Goal: Information Seeking & Learning: Learn about a topic

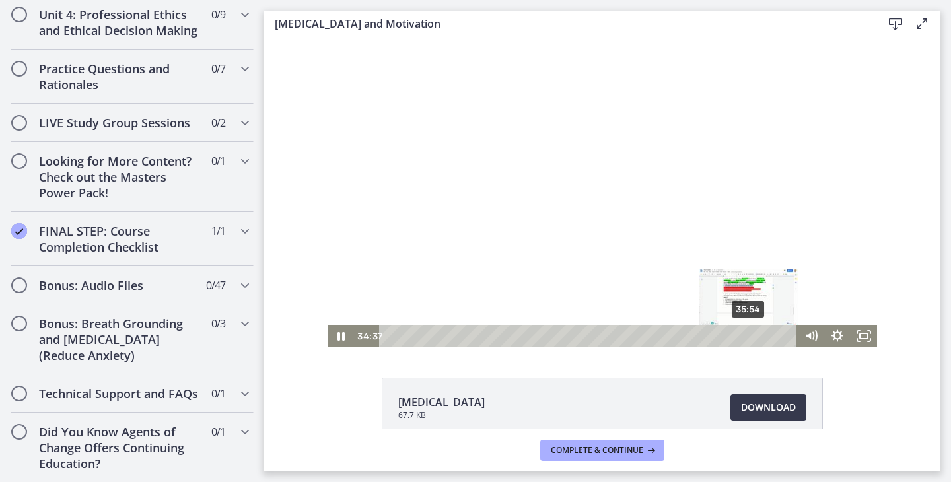
click at [750, 337] on div "35:54" at bounding box center [590, 336] width 402 height 22
click at [757, 336] on div "36:33" at bounding box center [590, 336] width 402 height 22
click at [762, 336] on div "37:09" at bounding box center [590, 336] width 402 height 22
click at [698, 262] on div at bounding box center [603, 192] width 550 height 309
click at [775, 334] on div "38:24" at bounding box center [590, 336] width 402 height 22
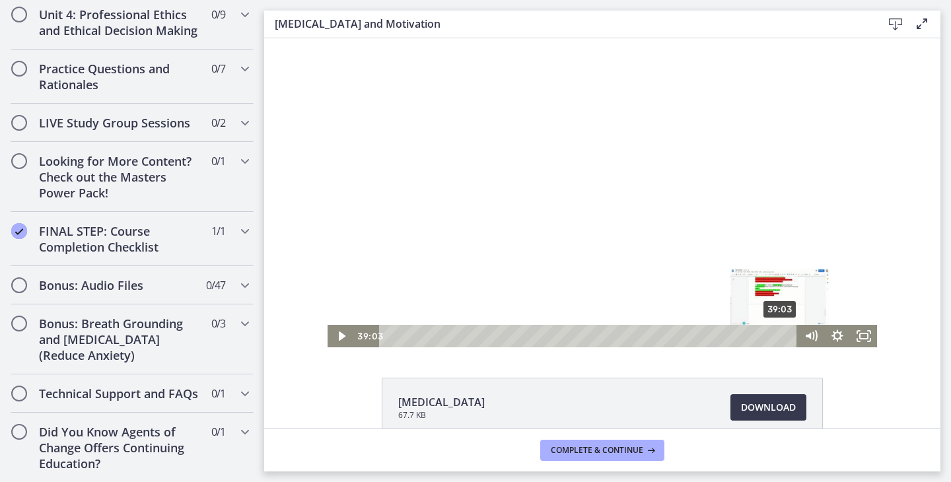
click at [782, 336] on div "39:03" at bounding box center [590, 336] width 402 height 22
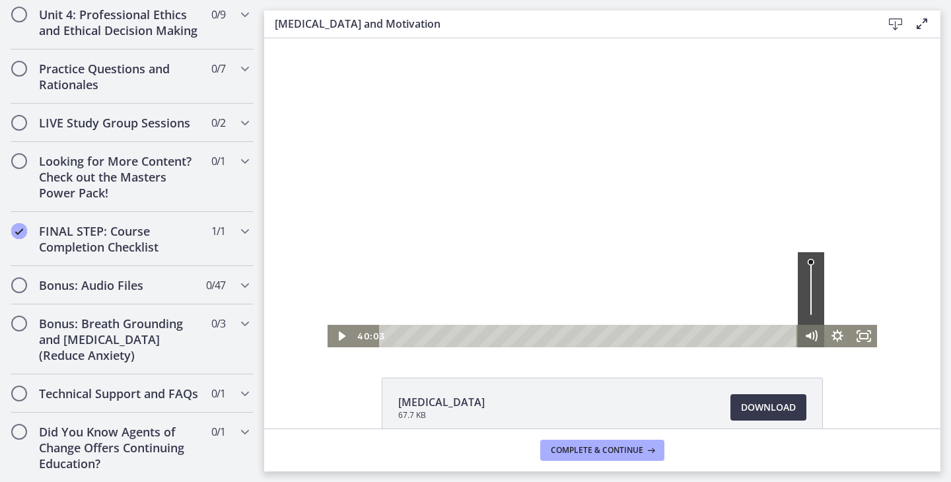
drag, startPoint x: 780, startPoint y: 338, endPoint x: 818, endPoint y: 337, distance: 37.7
click at [818, 338] on div "40:03 40:03 Speed 1x Speed 0.5x 0.75x 1x 1.25x 1.5x 1.75x 2x Quality 720p Quali…" at bounding box center [603, 336] width 550 height 22
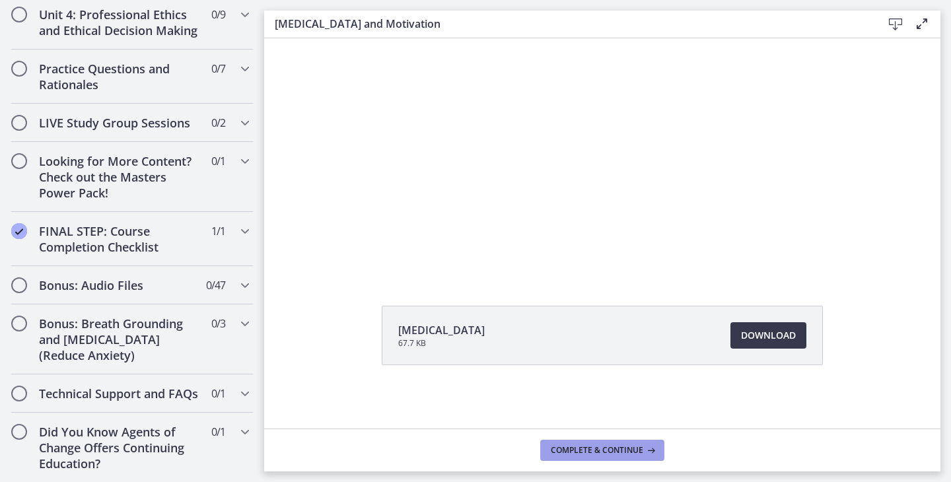
click at [623, 455] on span "Complete & continue" at bounding box center [597, 450] width 92 height 11
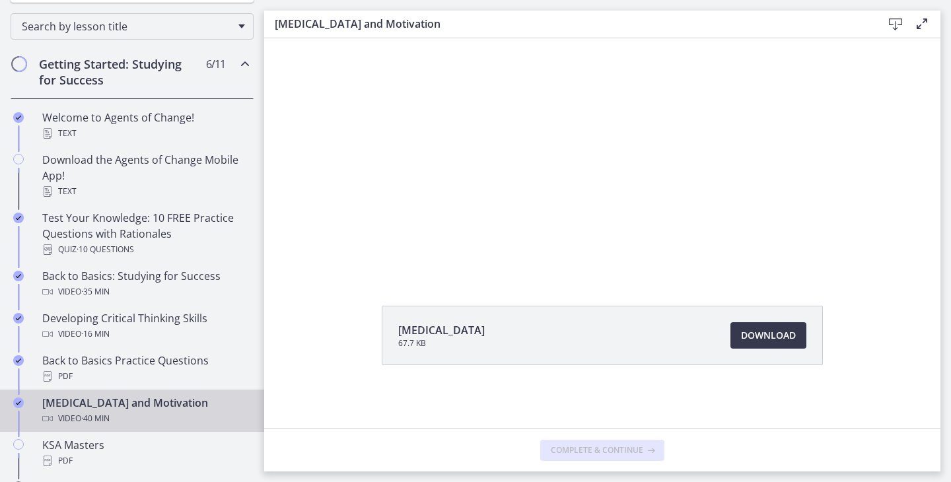
scroll to position [213, 0]
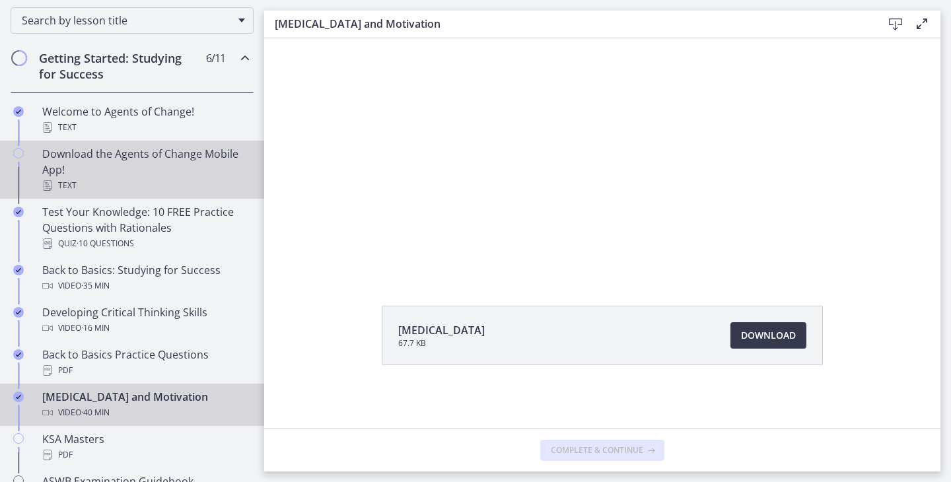
click at [135, 175] on div "Download the Agents of Change Mobile App! Text" at bounding box center [145, 170] width 206 height 48
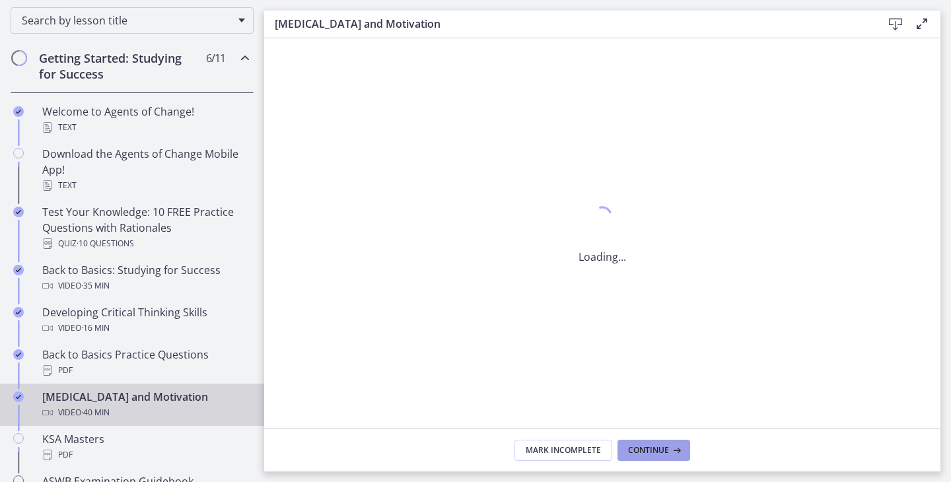
click at [673, 452] on icon at bounding box center [675, 450] width 13 height 11
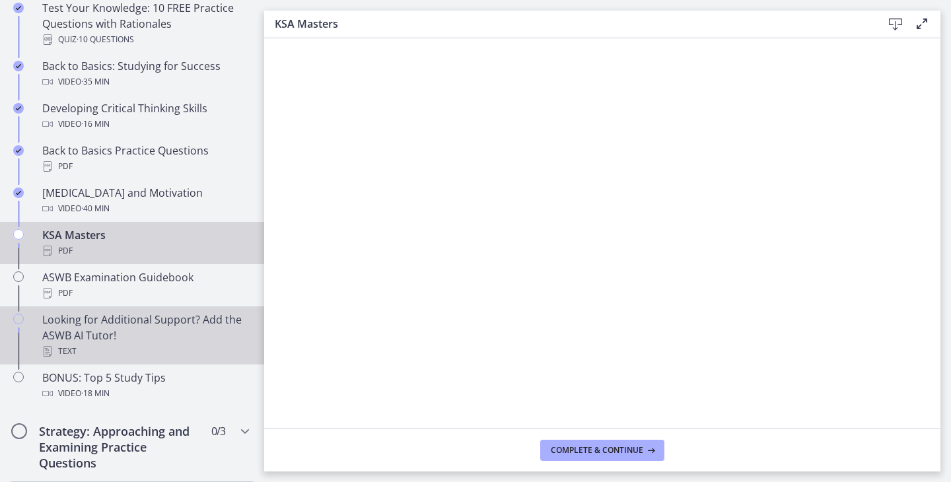
scroll to position [439, 0]
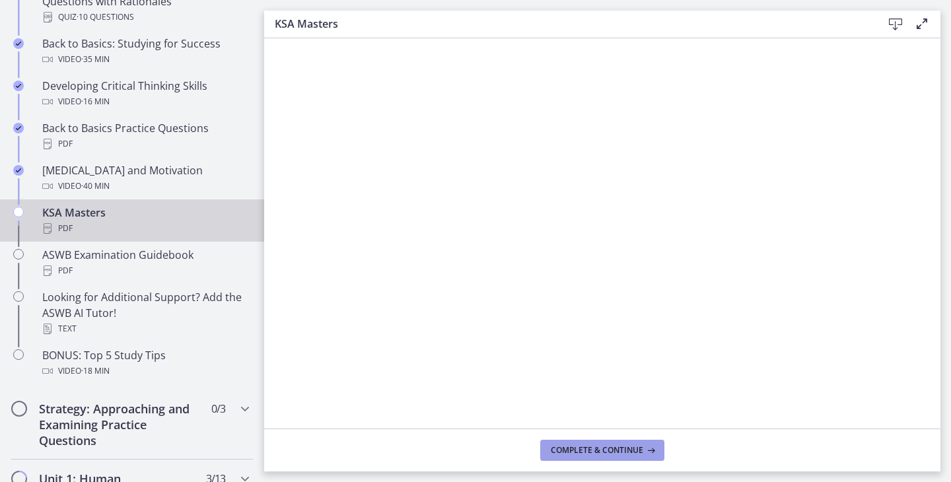
click at [569, 455] on span "Complete & continue" at bounding box center [597, 450] width 92 height 11
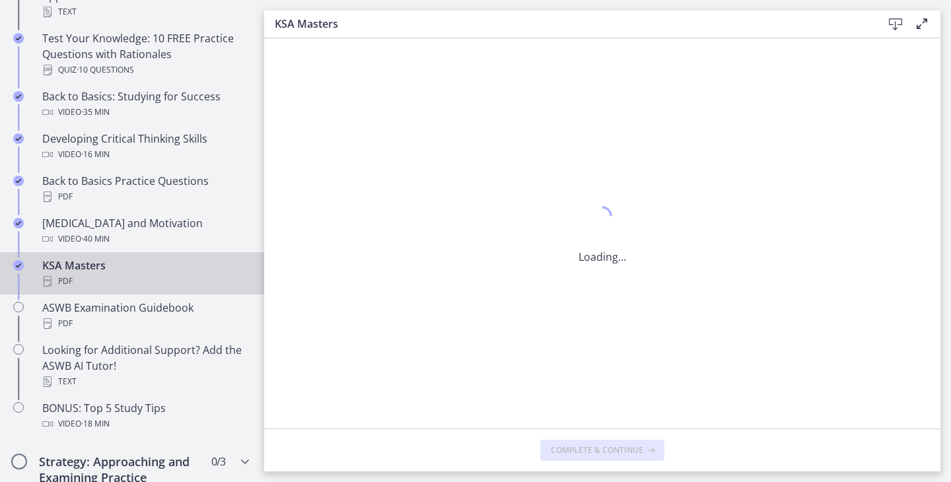
scroll to position [374, 0]
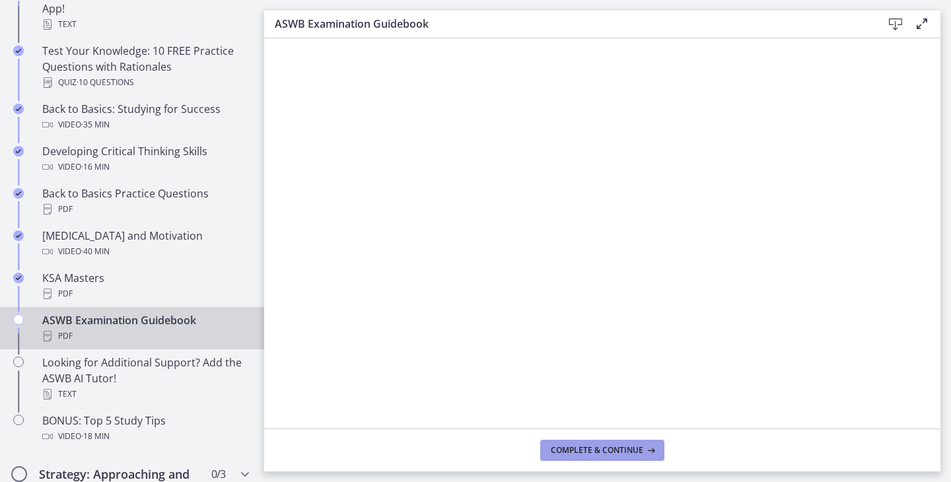
click at [617, 455] on span "Complete & continue" at bounding box center [597, 450] width 92 height 11
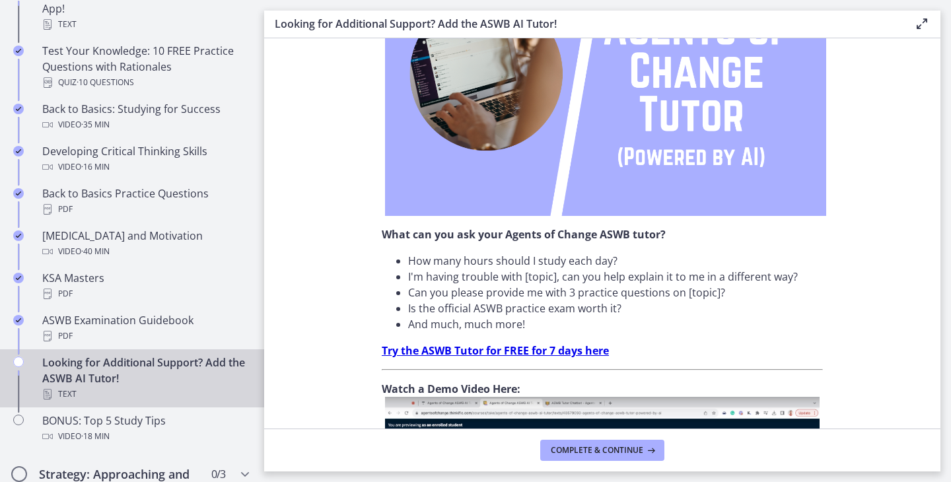
scroll to position [235, 0]
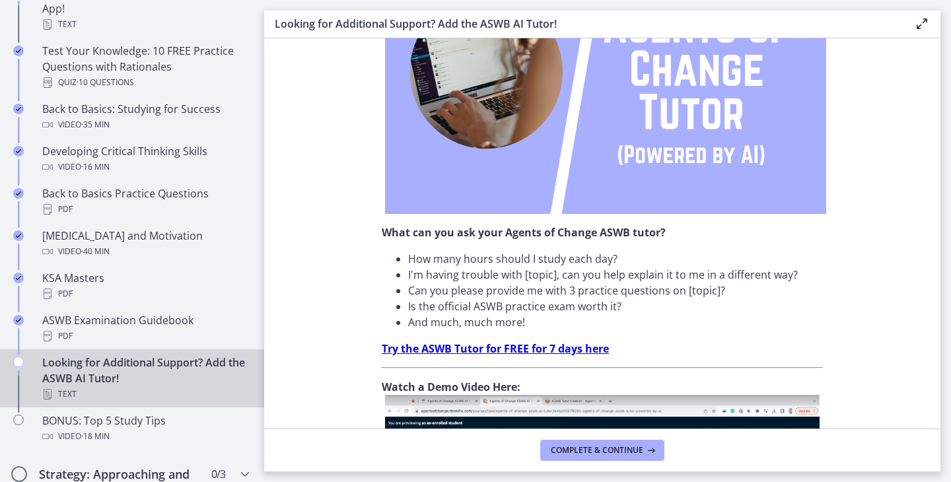
drag, startPoint x: 452, startPoint y: 260, endPoint x: 532, endPoint y: 291, distance: 86.0
click at [533, 292] on ul "How many hours should I study each day? I'm having trouble with [topic], can yo…" at bounding box center [602, 290] width 441 height 79
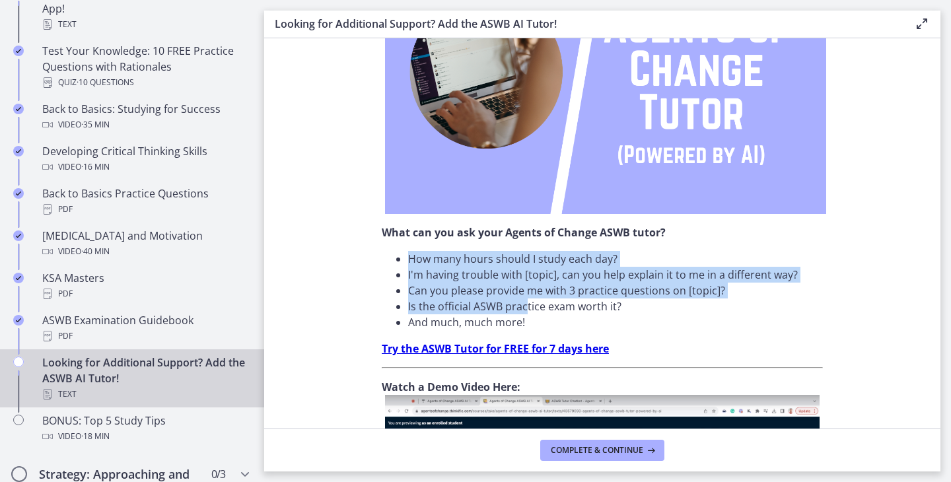
drag, startPoint x: 404, startPoint y: 262, endPoint x: 524, endPoint y: 311, distance: 129.2
click at [524, 311] on ul "How many hours should I study each day? I'm having trouble with [topic], can yo…" at bounding box center [602, 290] width 441 height 79
click at [524, 311] on li "Is the official ASWB practice exam worth it?" at bounding box center [615, 307] width 415 height 16
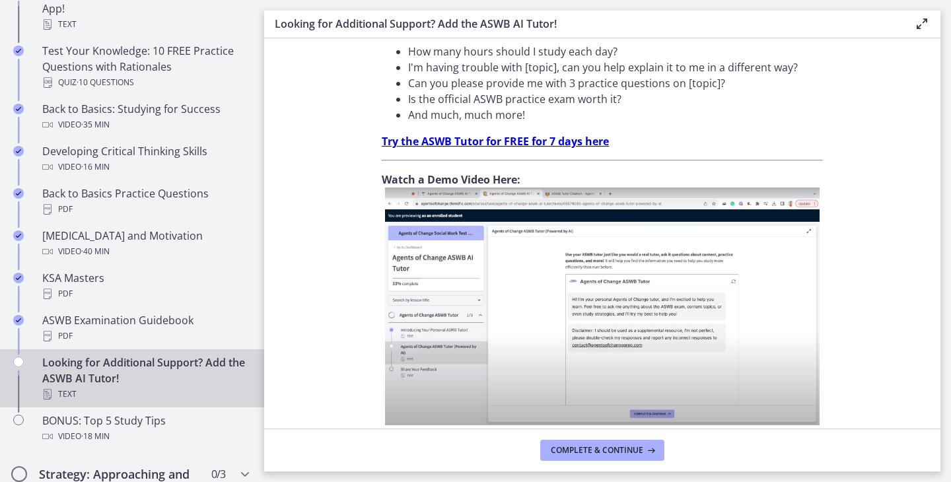
scroll to position [502, 0]
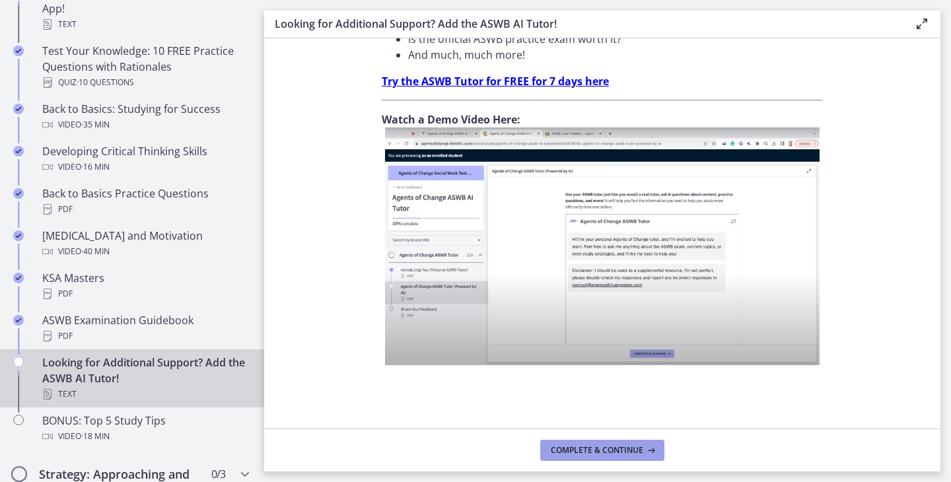
click at [570, 453] on span "Complete & continue" at bounding box center [597, 450] width 92 height 11
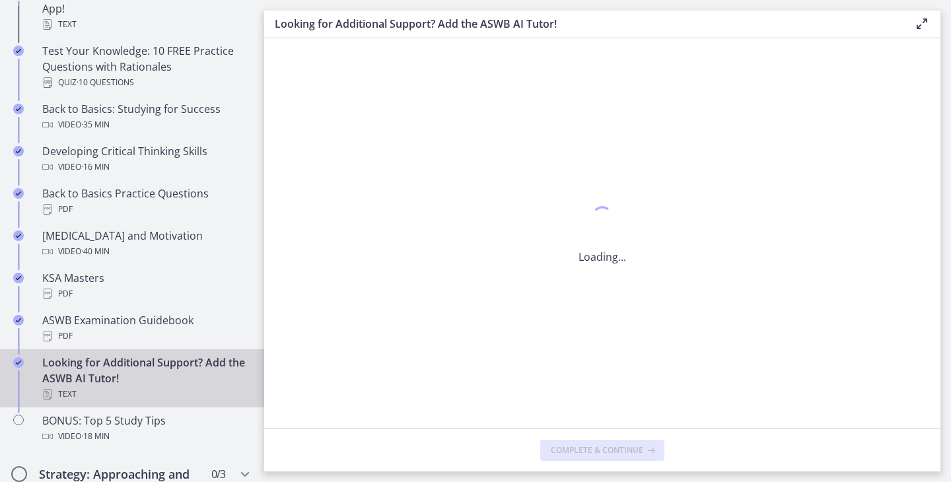
scroll to position [0, 0]
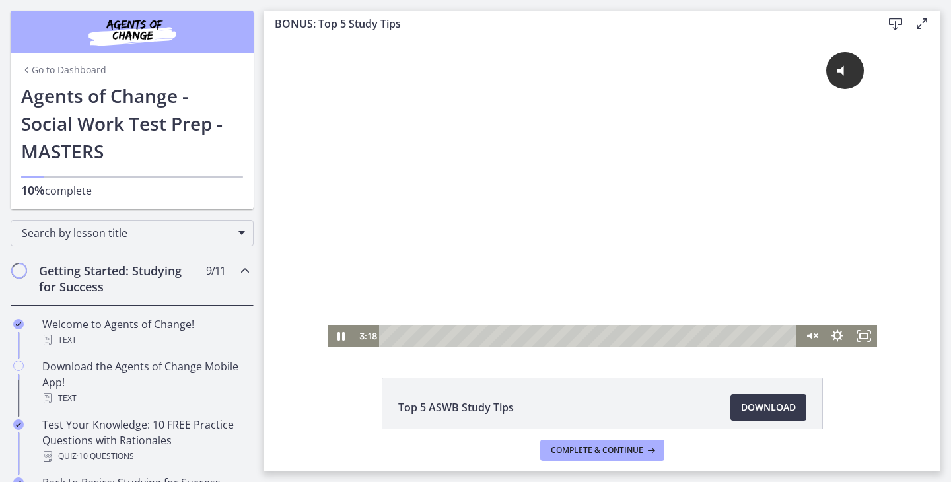
click at [464, 337] on div "Playbar" at bounding box center [590, 336] width 402 height 22
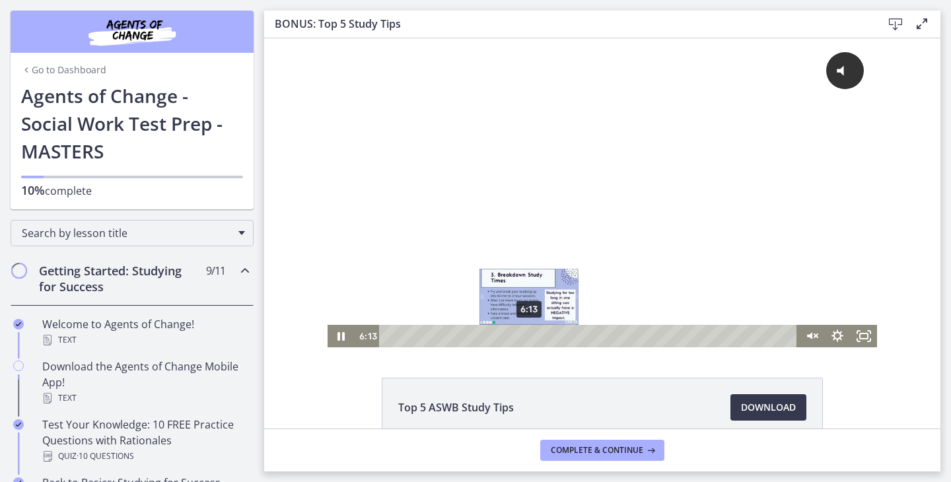
click at [530, 339] on div "6:13" at bounding box center [590, 336] width 402 height 22
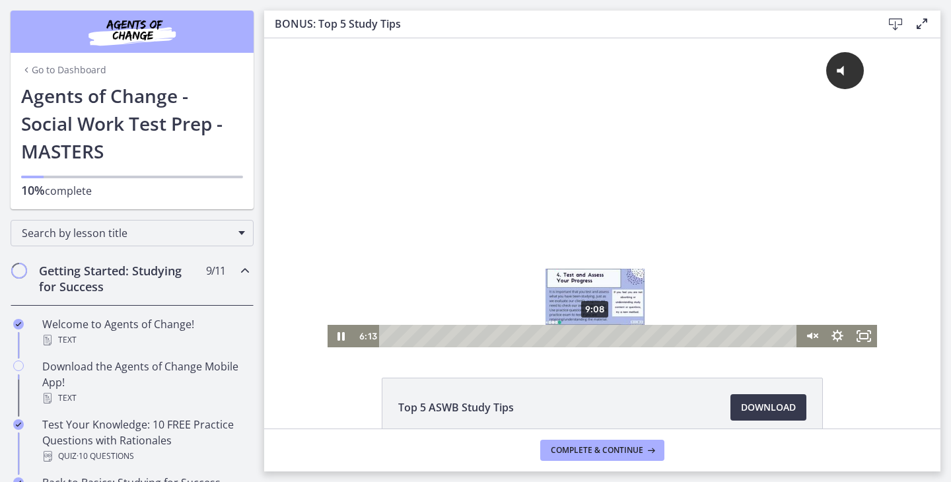
click at [607, 340] on div "9:08" at bounding box center [590, 336] width 402 height 22
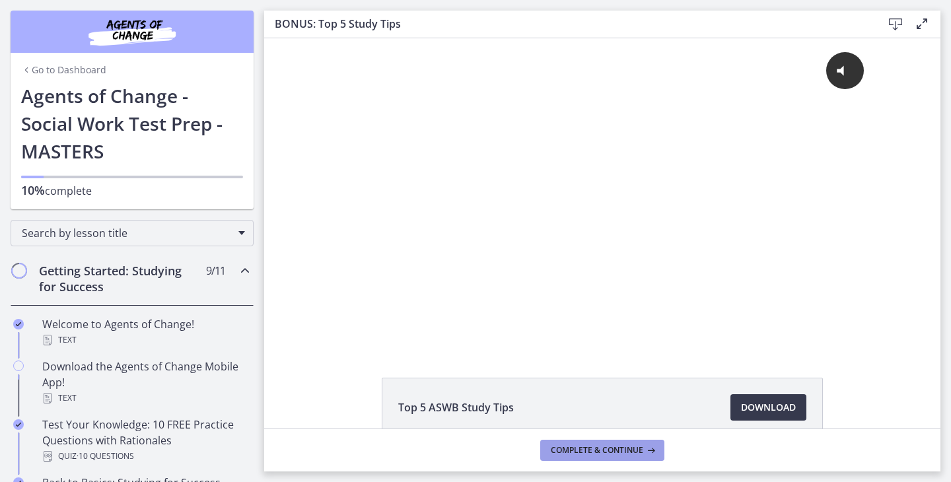
click at [640, 449] on span "Complete & continue" at bounding box center [597, 450] width 92 height 11
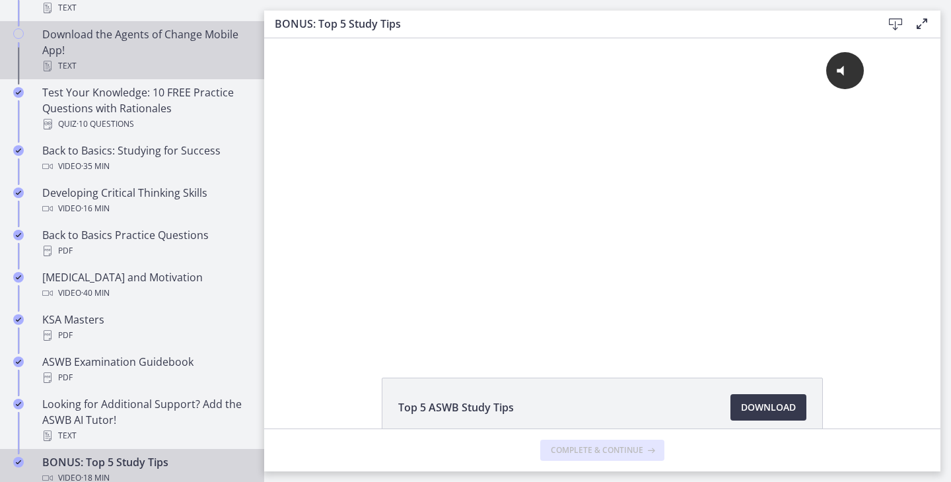
scroll to position [517, 0]
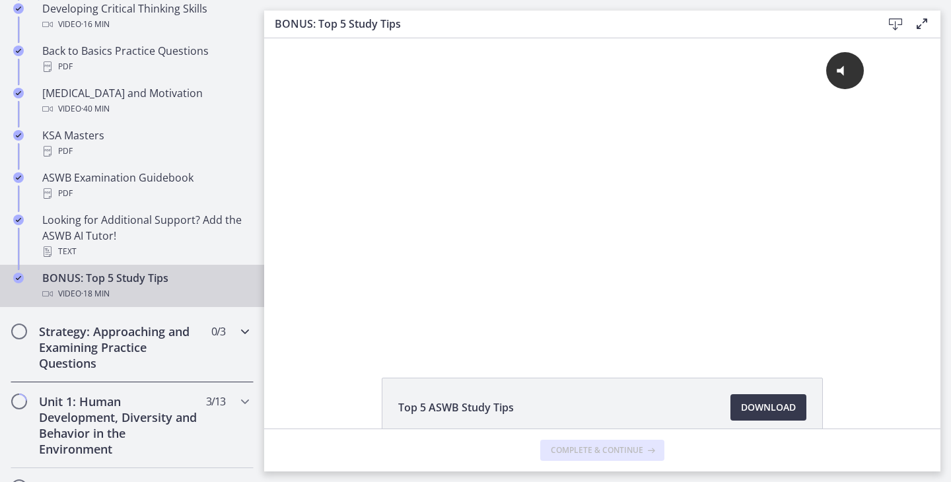
click at [227, 342] on div "Strategy: Approaching and Examining Practice Questions 0 / 3 Completed" at bounding box center [132, 348] width 243 height 70
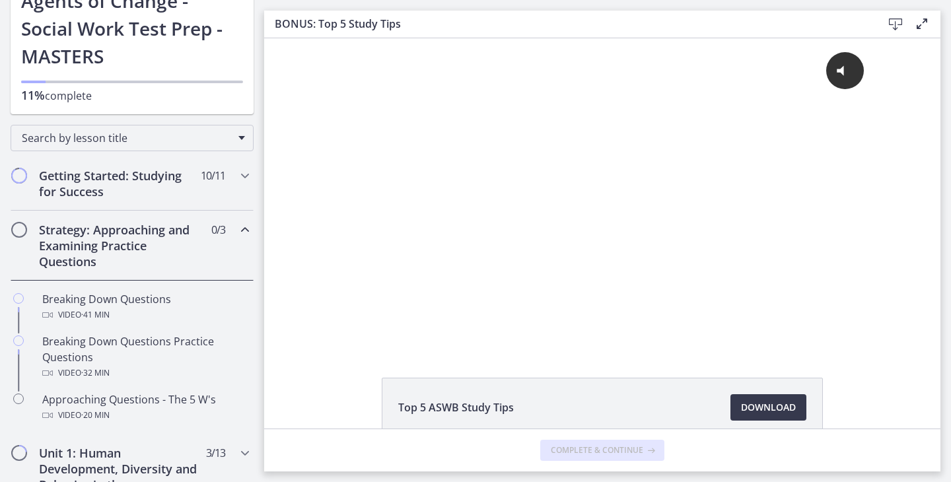
scroll to position [131, 0]
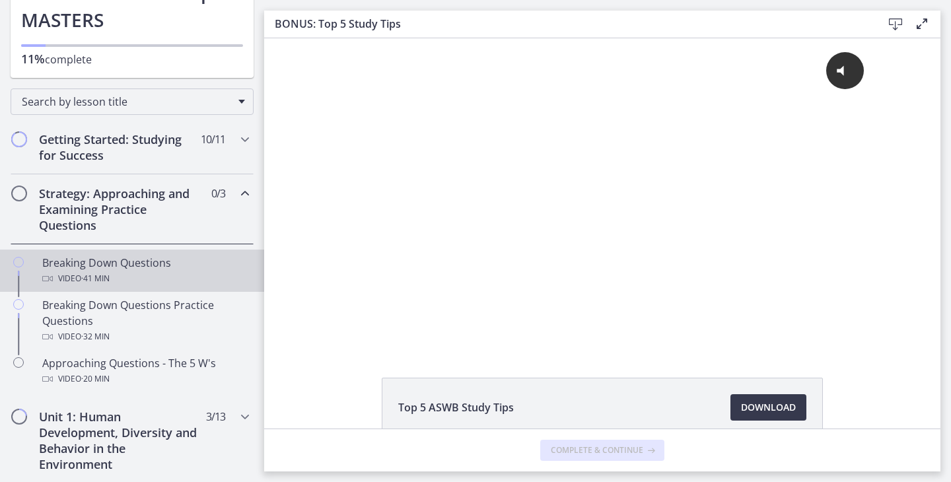
click at [80, 268] on div "Breaking Down Questions Video · 41 min" at bounding box center [145, 271] width 206 height 32
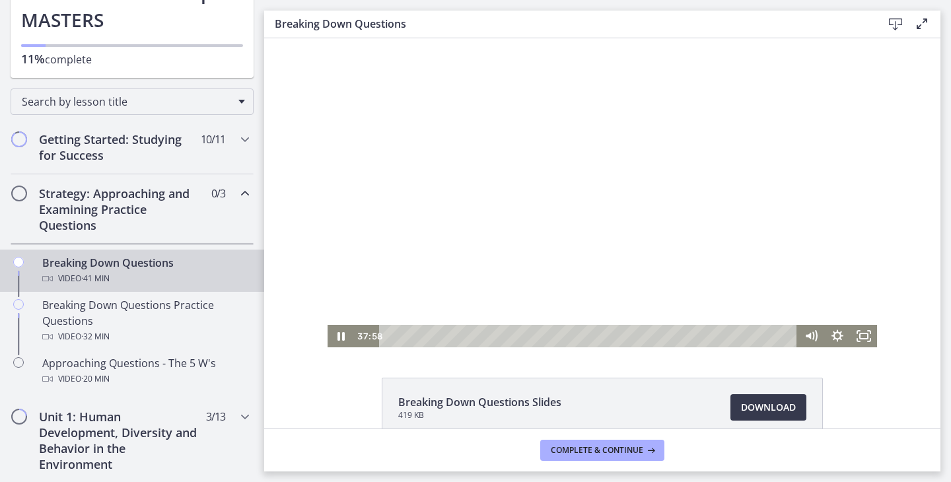
click at [428, 204] on div at bounding box center [603, 192] width 550 height 309
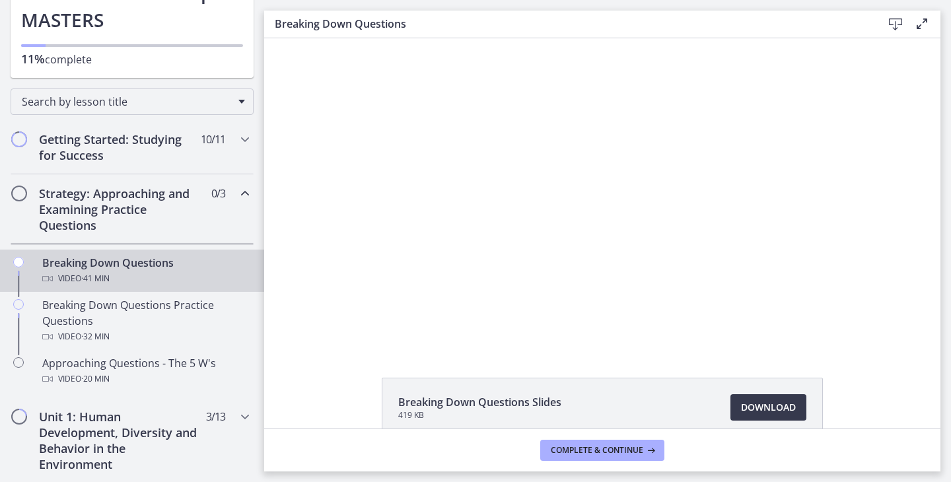
click at [267, 157] on div "Click for sound @keyframes VOLUME_SMALL_WAVE_FLASH { 0% { opacity: 0; } 33% { o…" at bounding box center [602, 192] width 677 height 309
click at [210, 152] on div "Getting Started: Studying for Success 10 / 11 Completed" at bounding box center [132, 147] width 243 height 54
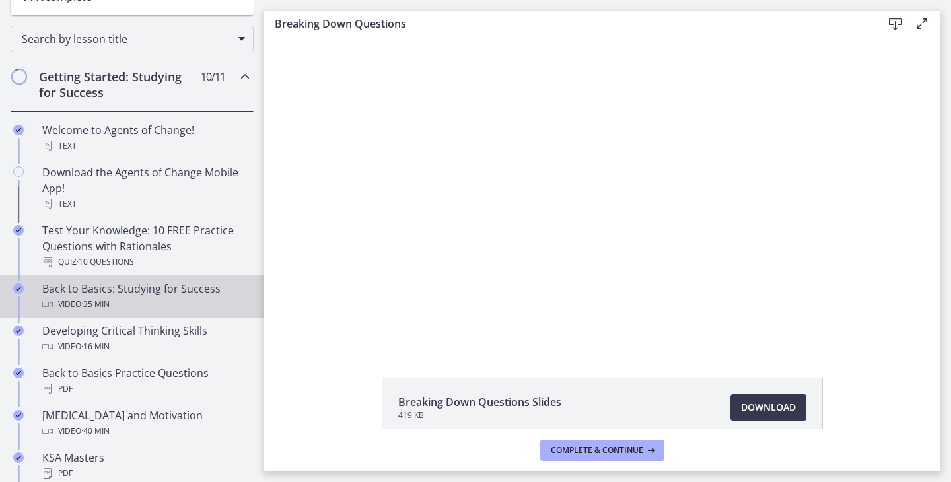
scroll to position [148, 0]
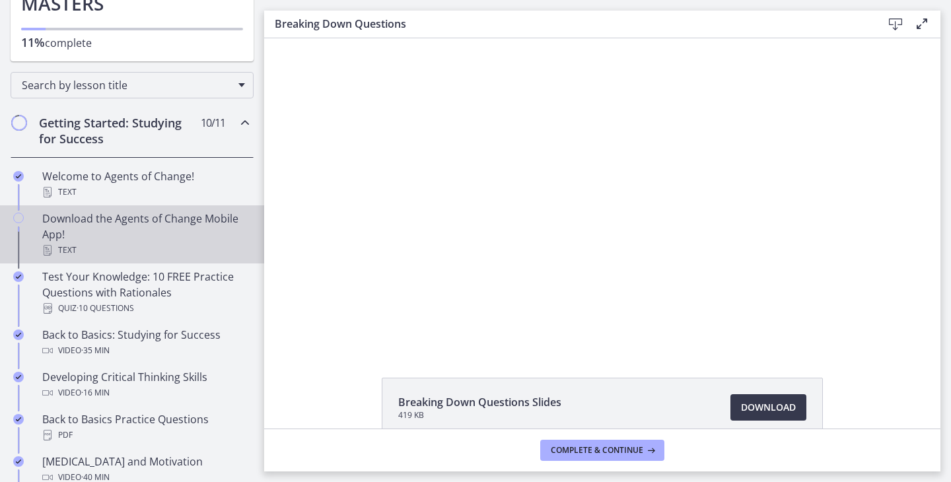
click at [110, 261] on link "Download the Agents of Change Mobile App! Text" at bounding box center [132, 234] width 264 height 58
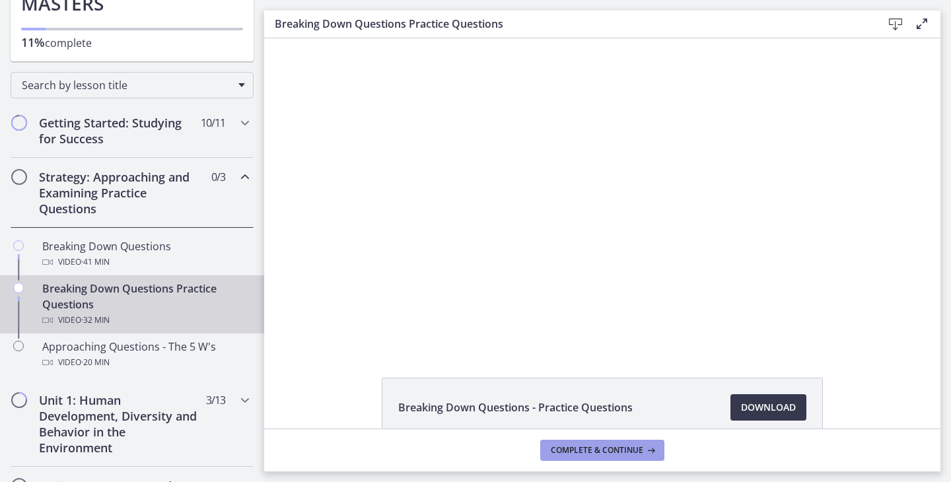
click at [591, 453] on span "Complete & continue" at bounding box center [597, 450] width 92 height 11
click at [170, 134] on h2 "Getting Started: Studying for Success" at bounding box center [119, 131] width 161 height 32
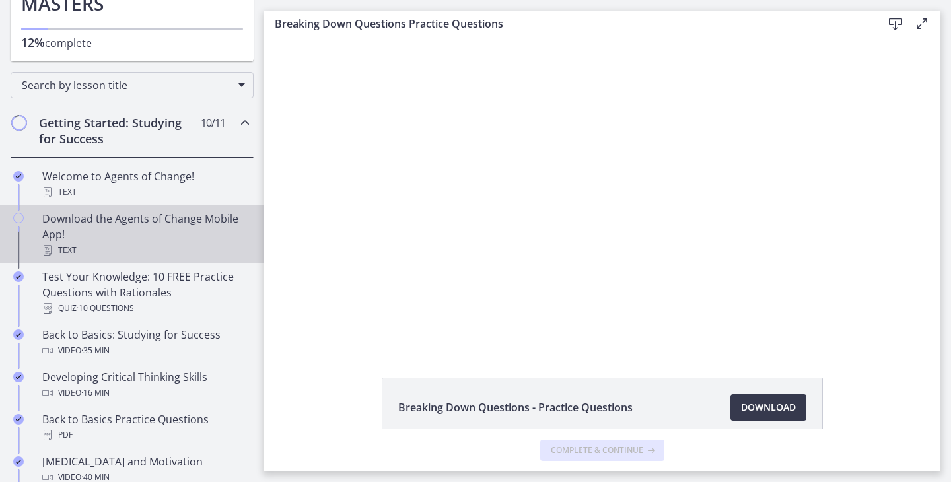
click at [133, 215] on div "Download the Agents of Change Mobile App! Text" at bounding box center [145, 235] width 206 height 48
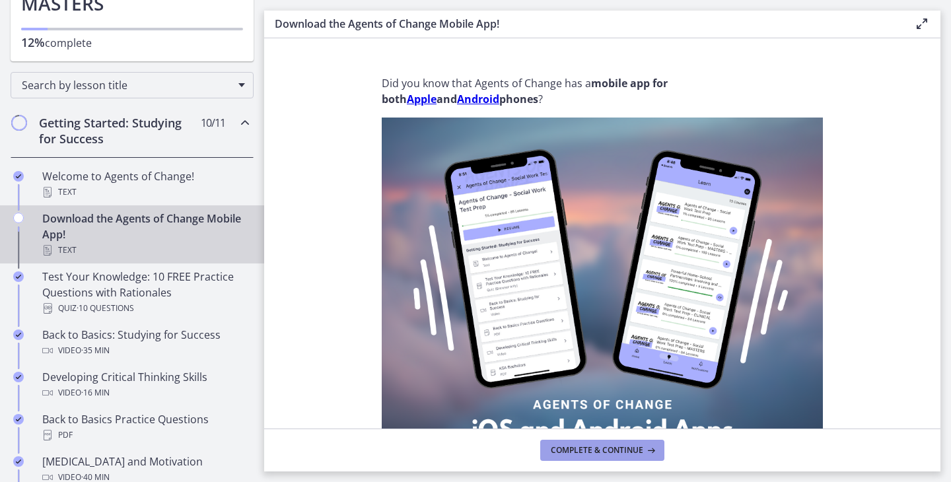
click at [562, 448] on span "Complete & continue" at bounding box center [597, 450] width 92 height 11
click at [239, 131] on div "Getting Started: Studying for Success 11 / 11 Completed" at bounding box center [132, 131] width 243 height 54
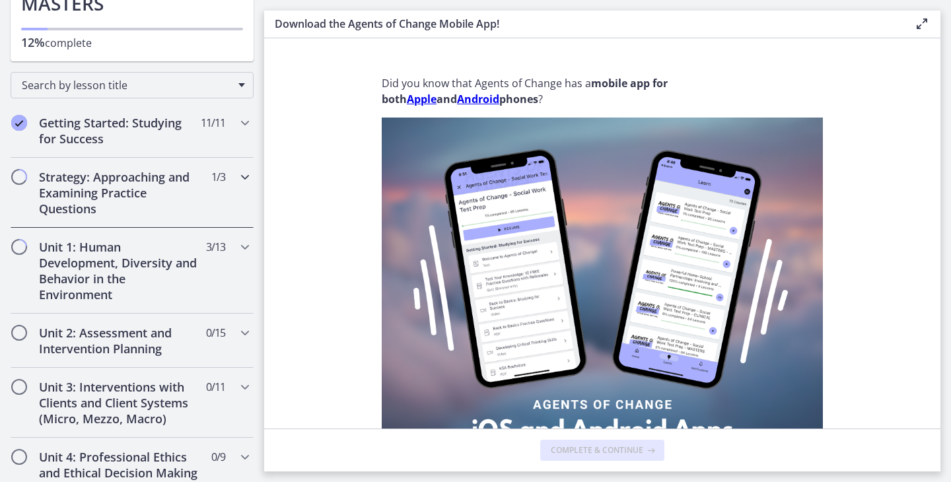
click at [218, 180] on span "1 / 3 Completed" at bounding box center [218, 177] width 14 height 16
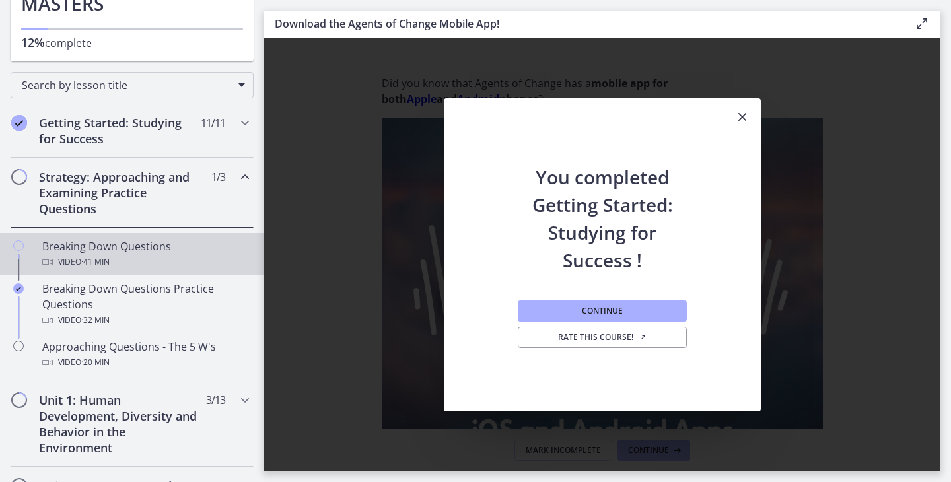
click at [145, 257] on div "Video · 41 min" at bounding box center [145, 262] width 206 height 16
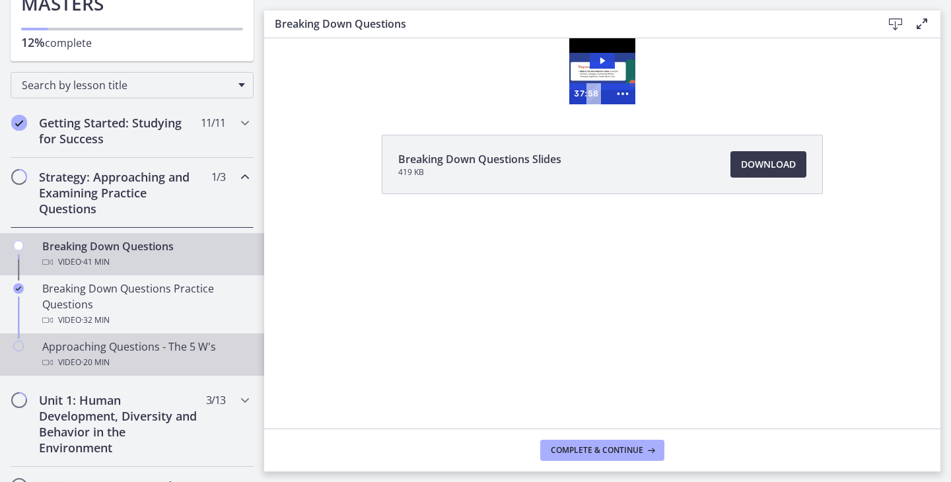
click at [174, 346] on div "Approaching Questions - The 5 W's Video · 20 min" at bounding box center [145, 355] width 206 height 32
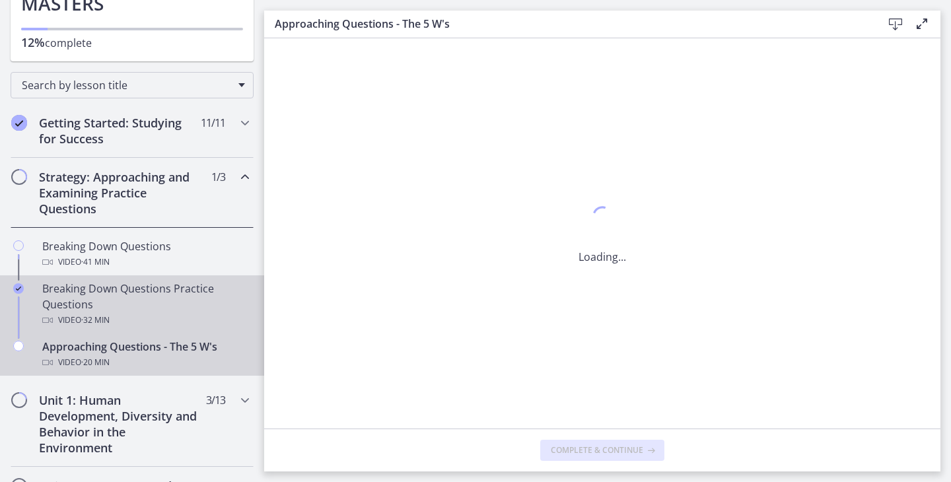
click at [118, 291] on div "Breaking Down Questions Practice Questions Video · 32 min" at bounding box center [145, 305] width 206 height 48
